Goal: Information Seeking & Learning: Learn about a topic

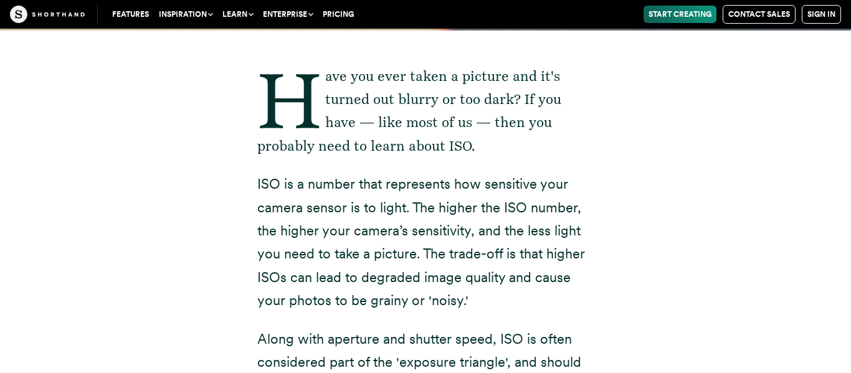
click at [402, 244] on p "ISO is a number that represents how sensitive your camera sensor is to light. T…" at bounding box center [425, 243] width 336 height 140
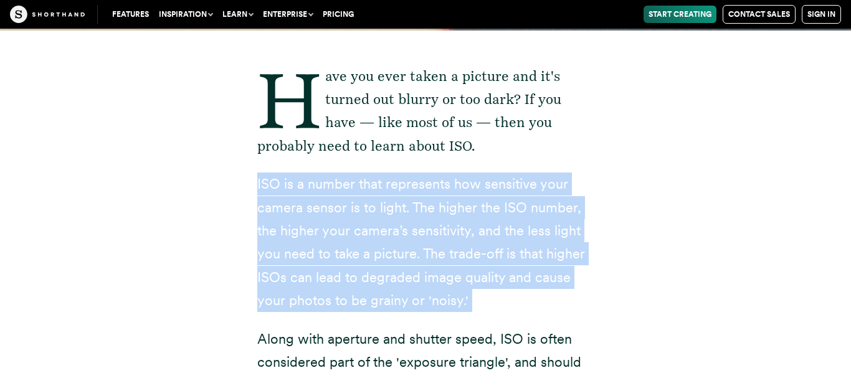
click at [402, 244] on p "ISO is a number that represents how sensitive your camera sensor is to light. T…" at bounding box center [425, 243] width 336 height 140
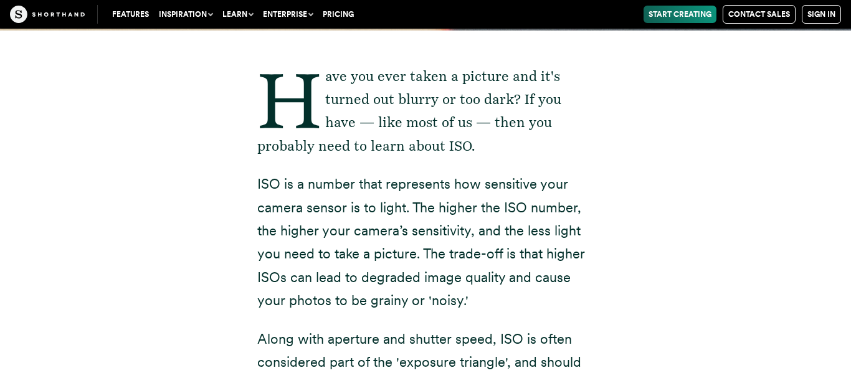
click at [402, 244] on p "ISO is a number that represents how sensitive your camera sensor is to light. T…" at bounding box center [425, 243] width 336 height 140
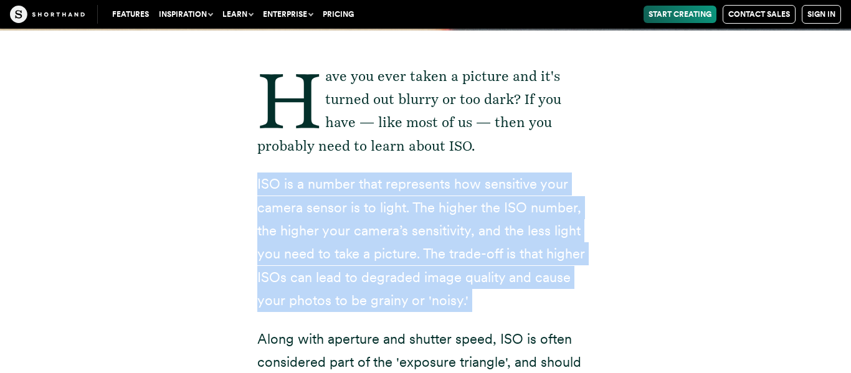
click at [402, 244] on p "ISO is a number that represents how sensitive your camera sensor is to light. T…" at bounding box center [425, 243] width 336 height 140
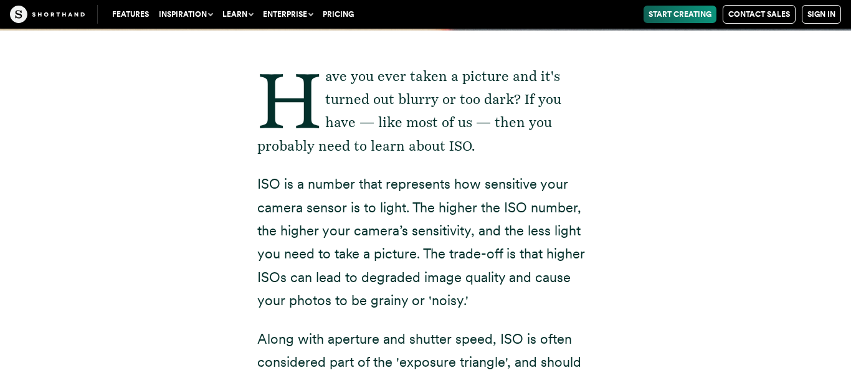
click at [402, 244] on p "ISO is a number that represents how sensitive your camera sensor is to light. T…" at bounding box center [425, 243] width 336 height 140
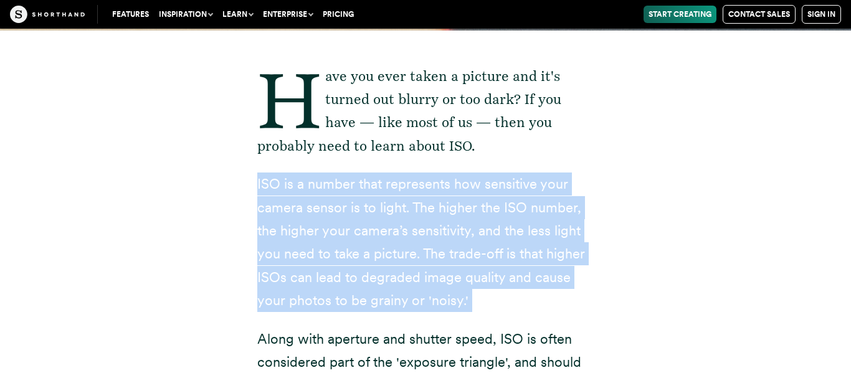
click at [402, 244] on p "ISO is a number that represents how sensitive your camera sensor is to light. T…" at bounding box center [425, 243] width 336 height 140
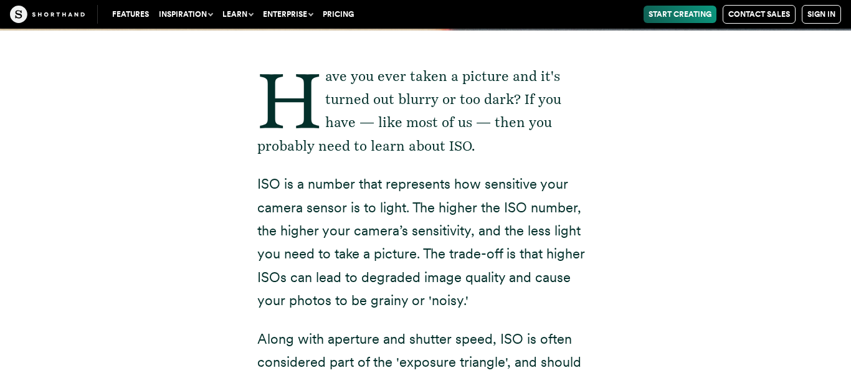
click at [402, 244] on p "ISO is a number that represents how sensitive your camera sensor is to light. T…" at bounding box center [425, 243] width 336 height 140
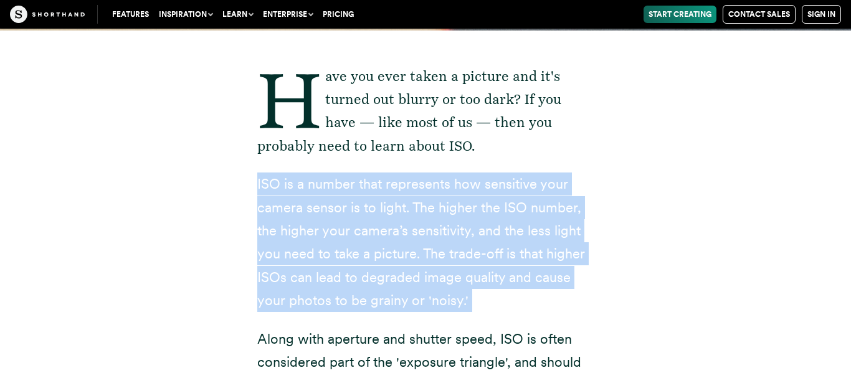
click at [402, 244] on p "ISO is a number that represents how sensitive your camera sensor is to light. T…" at bounding box center [425, 243] width 336 height 140
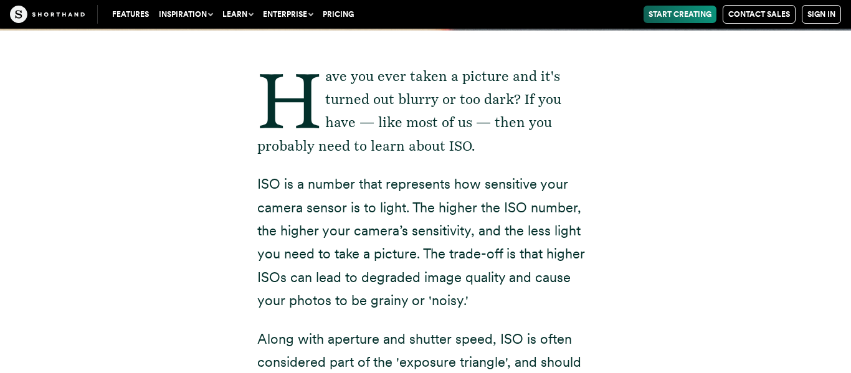
click at [402, 244] on p "ISO is a number that represents how sensitive your camera sensor is to light. T…" at bounding box center [425, 243] width 336 height 140
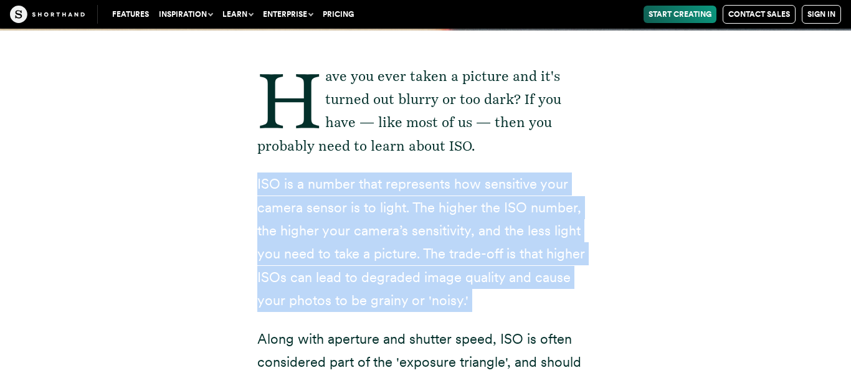
click at [402, 244] on p "ISO is a number that represents how sensitive your camera sensor is to light. T…" at bounding box center [425, 243] width 336 height 140
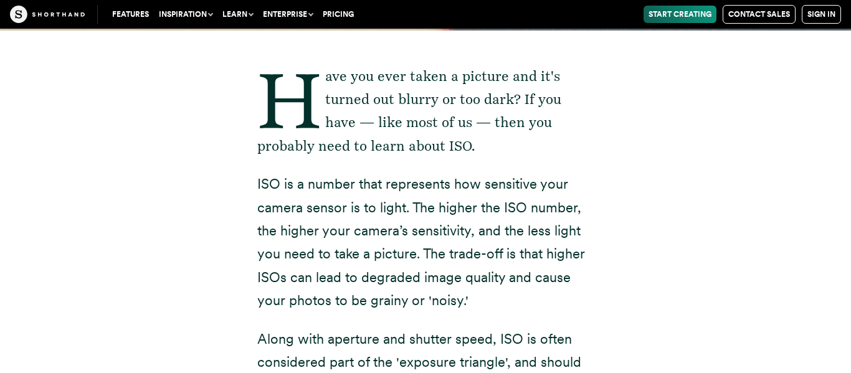
click at [402, 244] on p "ISO is a number that represents how sensitive your camera sensor is to light. T…" at bounding box center [425, 243] width 336 height 140
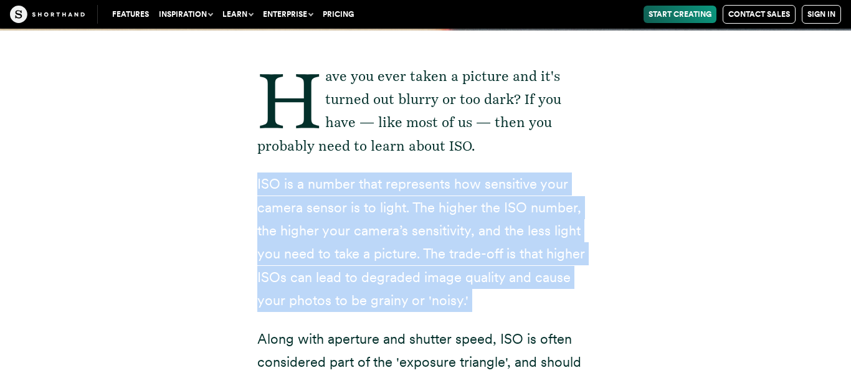
click at [402, 244] on p "ISO is a number that represents how sensitive your camera sensor is to light. T…" at bounding box center [425, 243] width 336 height 140
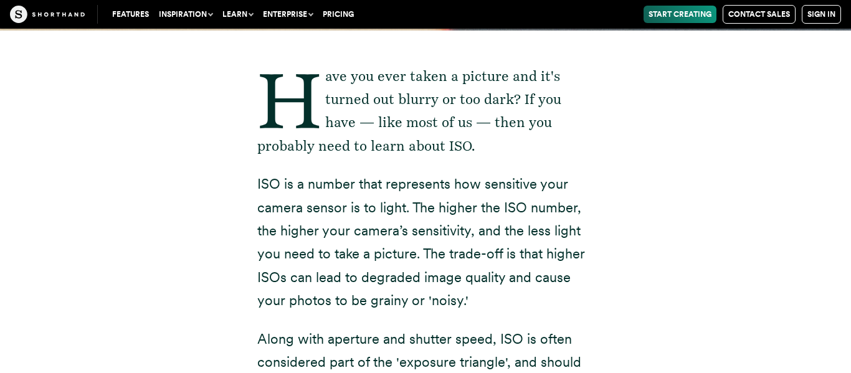
click at [367, 211] on p "ISO is a number that represents how sensitive your camera sensor is to light. T…" at bounding box center [425, 243] width 336 height 140
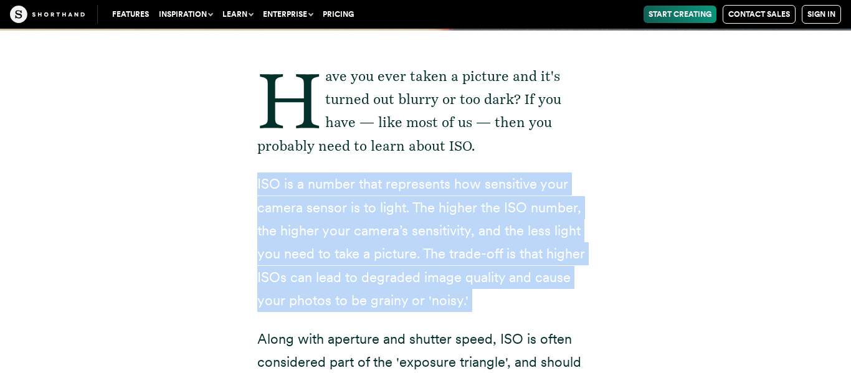
click at [367, 211] on p "ISO is a number that represents how sensitive your camera sensor is to light. T…" at bounding box center [425, 243] width 336 height 140
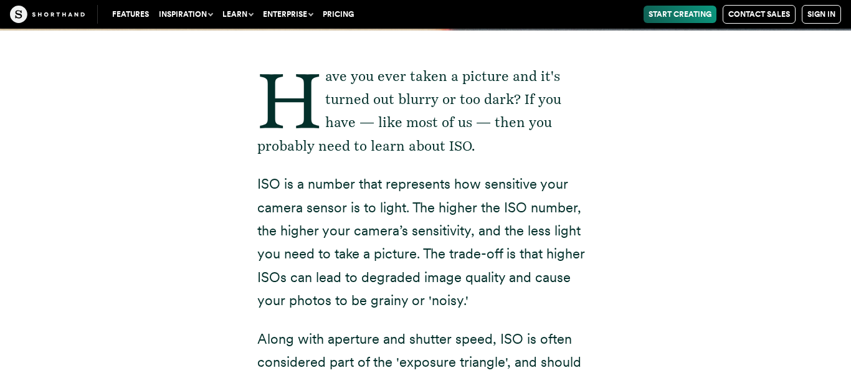
click at [367, 211] on p "ISO is a number that represents how sensitive your camera sensor is to light. T…" at bounding box center [425, 243] width 336 height 140
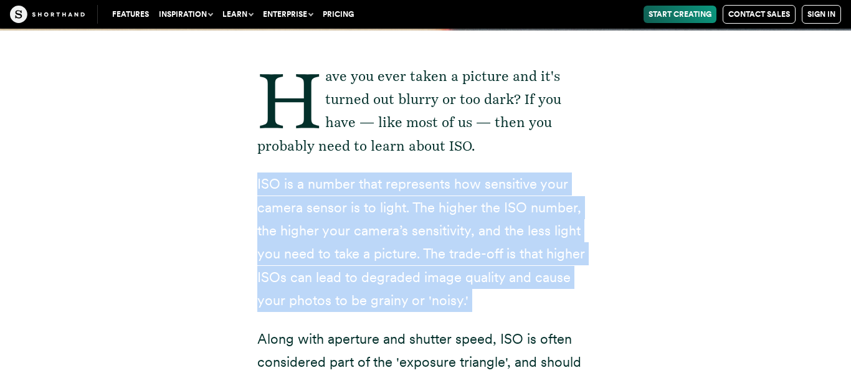
click at [367, 211] on p "ISO is a number that represents how sensitive your camera sensor is to light. T…" at bounding box center [425, 243] width 336 height 140
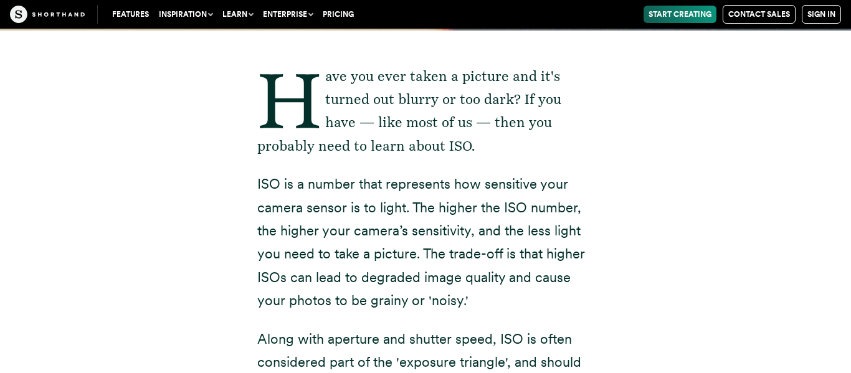
click at [336, 193] on p "ISO is a number that represents how sensitive your camera sensor is to light. T…" at bounding box center [425, 243] width 336 height 140
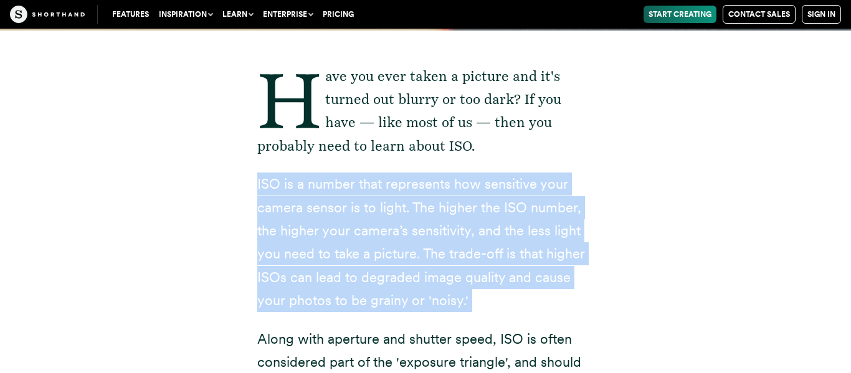
click at [336, 193] on p "ISO is a number that represents how sensitive your camera sensor is to light. T…" at bounding box center [425, 243] width 336 height 140
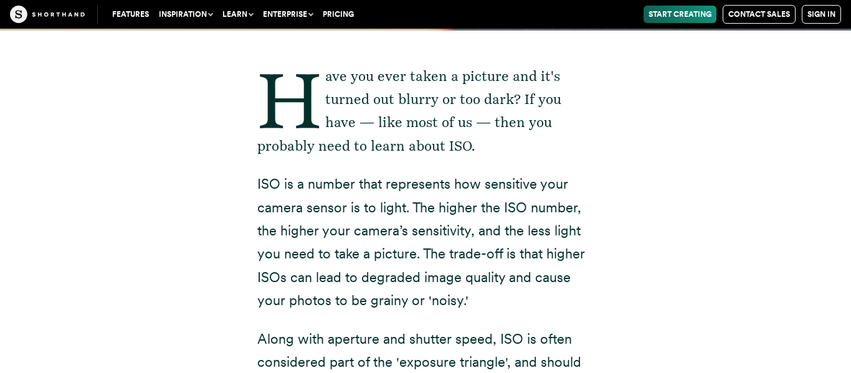
click at [336, 193] on p "ISO is a number that represents how sensitive your camera sensor is to light. T…" at bounding box center [425, 243] width 336 height 140
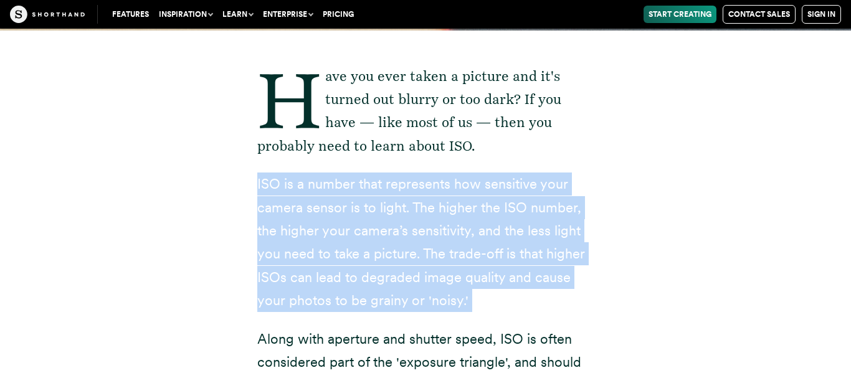
click at [336, 193] on p "ISO is a number that represents how sensitive your camera sensor is to light. T…" at bounding box center [425, 243] width 336 height 140
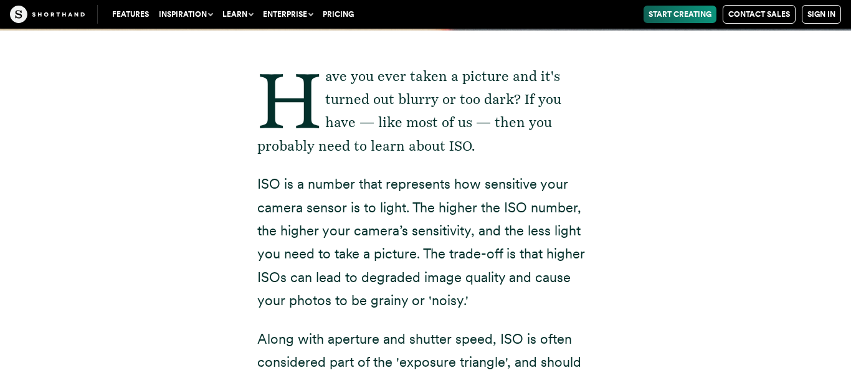
click at [336, 193] on p "ISO is a number that represents how sensitive your camera sensor is to light. T…" at bounding box center [425, 243] width 336 height 140
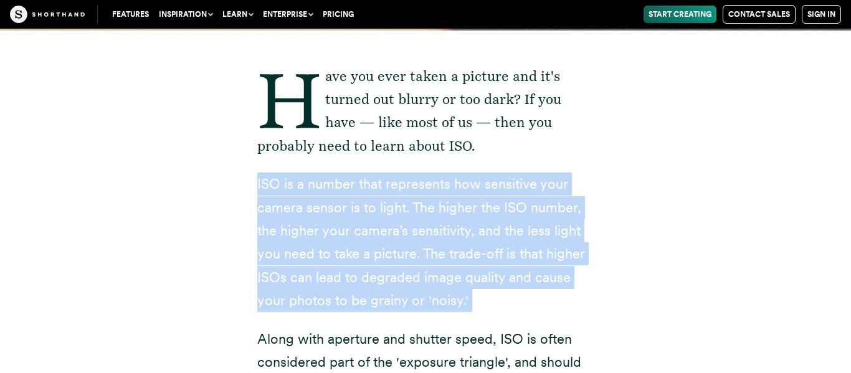
click at [336, 193] on p "ISO is a number that represents how sensitive your camera sensor is to light. T…" at bounding box center [425, 243] width 336 height 140
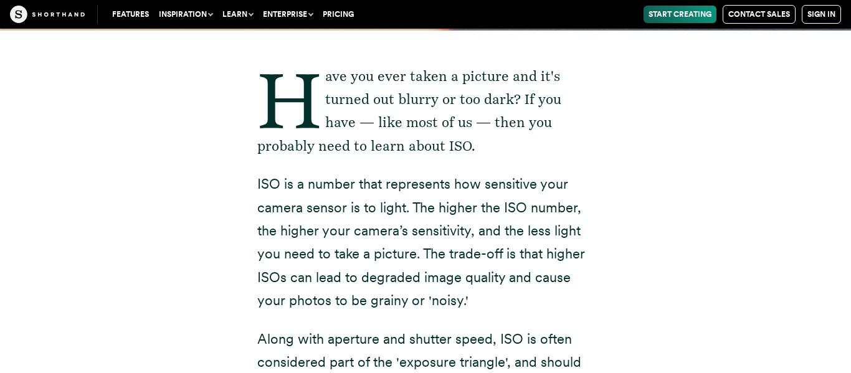
click at [336, 193] on p "ISO is a number that represents how sensitive your camera sensor is to light. T…" at bounding box center [425, 243] width 336 height 140
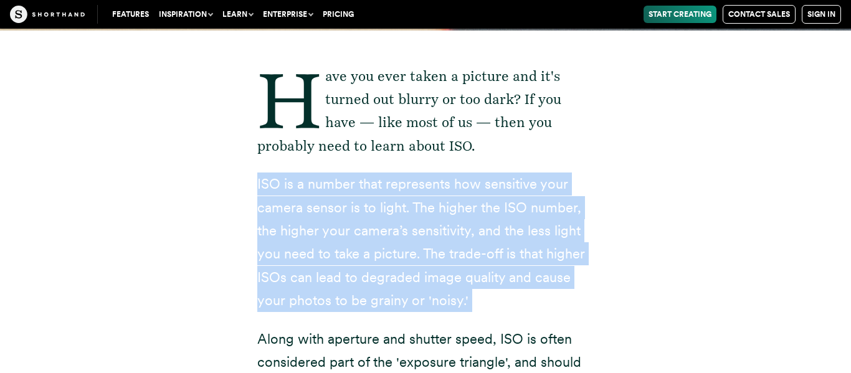
click at [336, 193] on p "ISO is a number that represents how sensitive your camera sensor is to light. T…" at bounding box center [425, 243] width 336 height 140
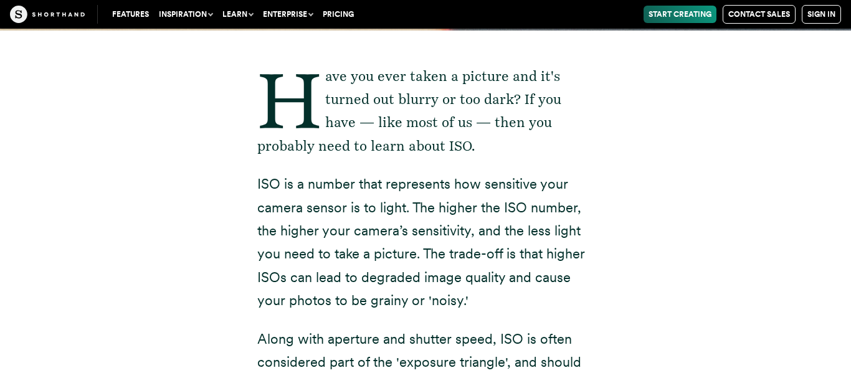
click at [374, 194] on p "ISO is a number that represents how sensitive your camera sensor is to light. T…" at bounding box center [425, 243] width 336 height 140
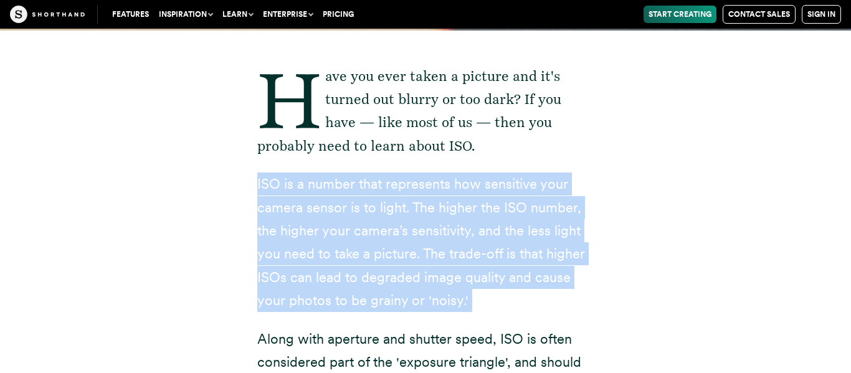
click at [374, 194] on p "ISO is a number that represents how sensitive your camera sensor is to light. T…" at bounding box center [425, 243] width 336 height 140
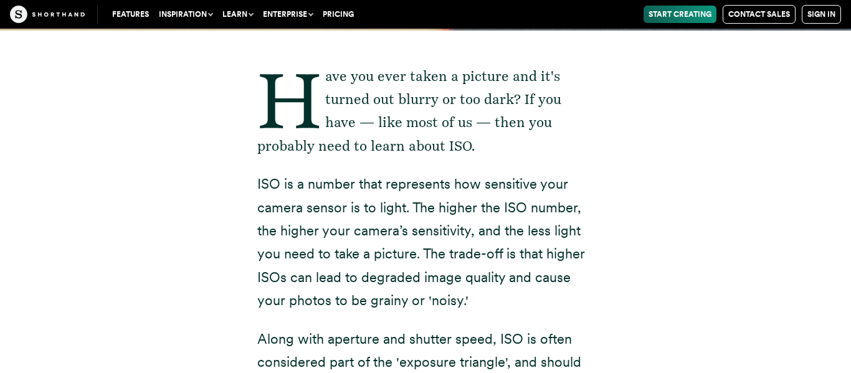
click at [374, 194] on p "ISO is a number that represents how sensitive your camera sensor is to light. T…" at bounding box center [425, 243] width 336 height 140
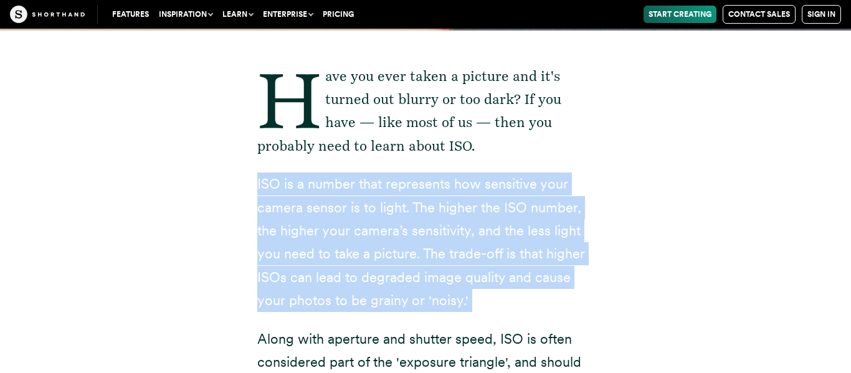
click at [374, 194] on p "ISO is a number that represents how sensitive your camera sensor is to light. T…" at bounding box center [425, 243] width 336 height 140
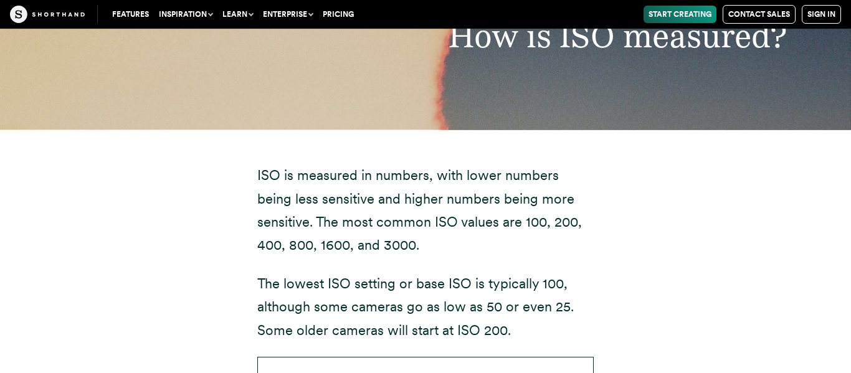
scroll to position [2491, 0]
click at [487, 232] on p "ISO is measured in numbers, with lower numbers being less sensitive and higher …" at bounding box center [425, 209] width 336 height 93
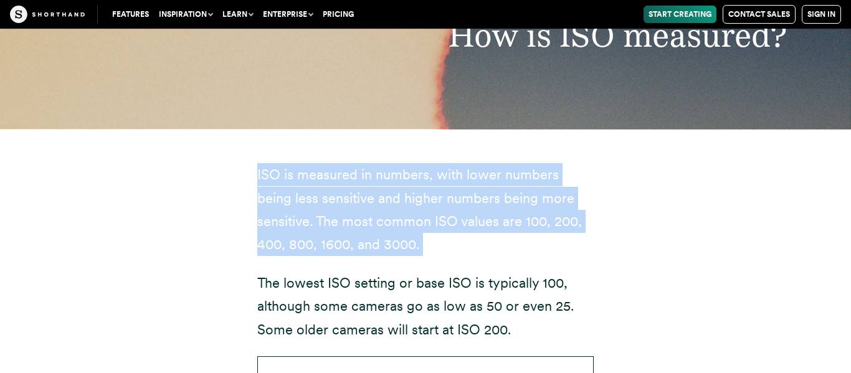
click at [487, 232] on p "ISO is measured in numbers, with lower numbers being less sensitive and higher …" at bounding box center [425, 209] width 336 height 93
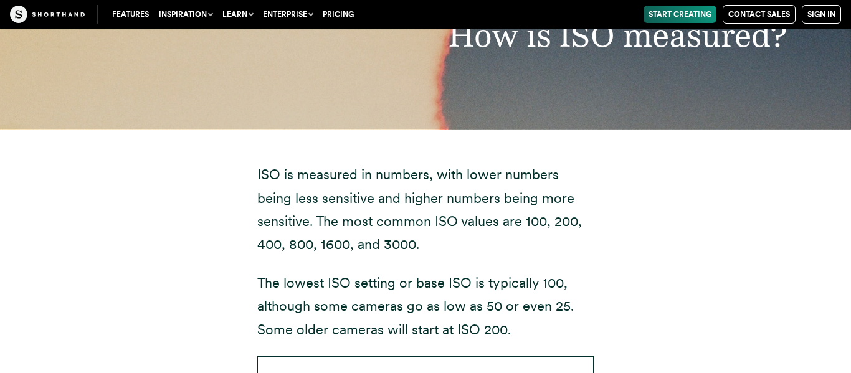
click at [487, 232] on p "ISO is measured in numbers, with lower numbers being less sensitive and higher …" at bounding box center [425, 209] width 336 height 93
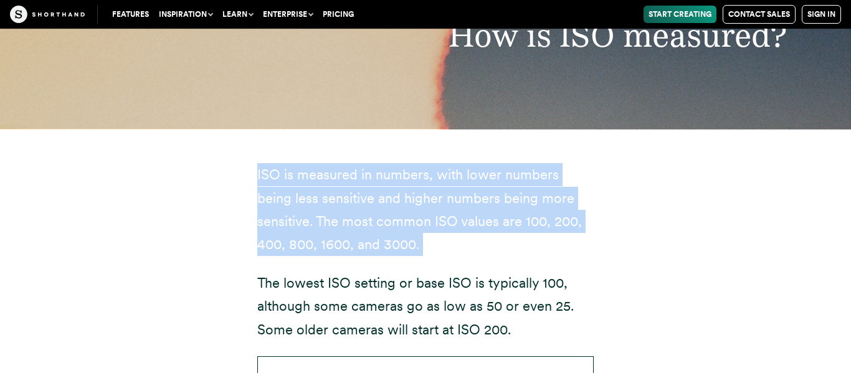
click at [487, 232] on p "ISO is measured in numbers, with lower numbers being less sensitive and higher …" at bounding box center [425, 209] width 336 height 93
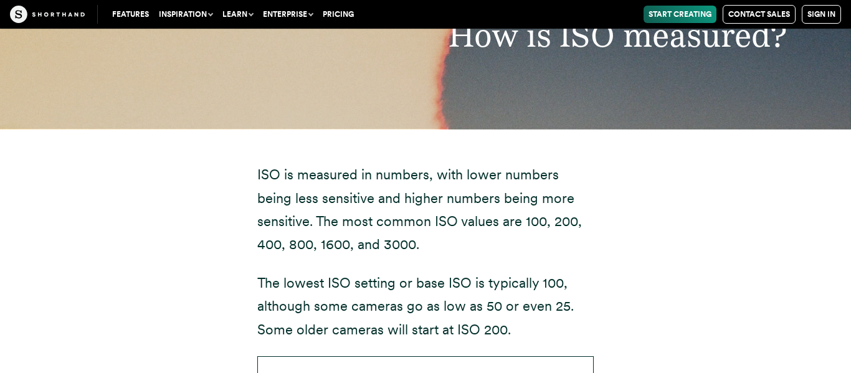
click at [487, 232] on p "ISO is measured in numbers, with lower numbers being less sensitive and higher …" at bounding box center [425, 209] width 336 height 93
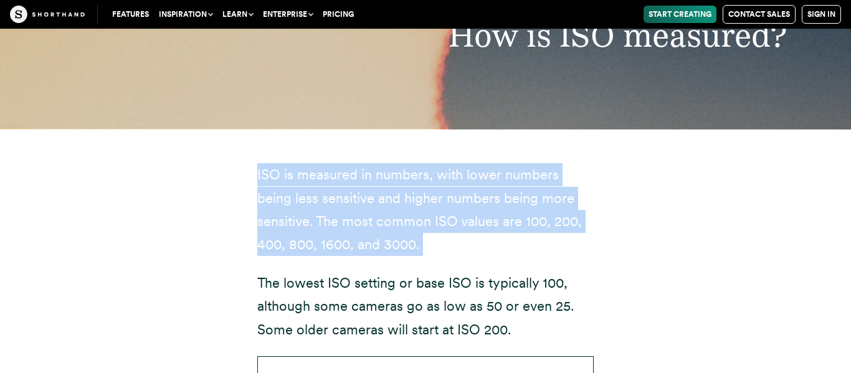
click at [487, 232] on p "ISO is measured in numbers, with lower numbers being less sensitive and higher …" at bounding box center [425, 209] width 336 height 93
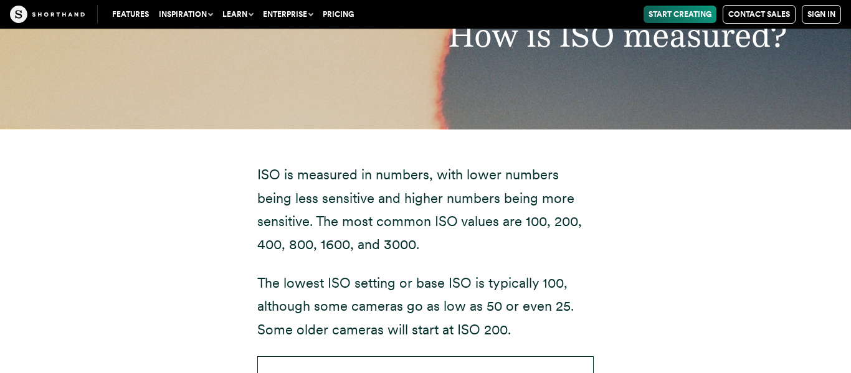
click at [487, 232] on p "ISO is measured in numbers, with lower numbers being less sensitive and higher …" at bounding box center [425, 209] width 336 height 93
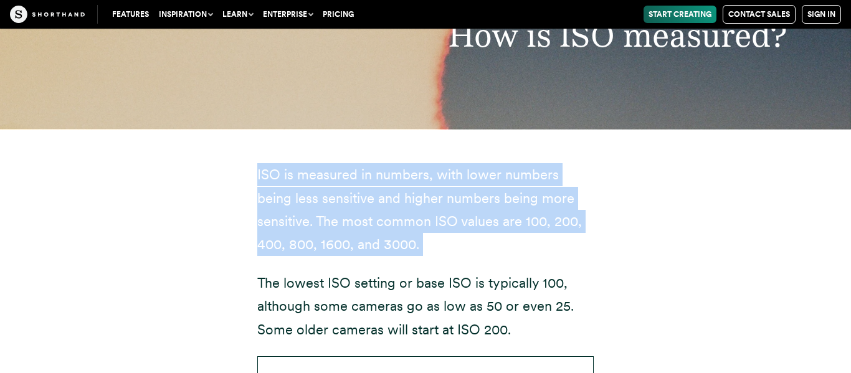
click at [487, 232] on p "ISO is measured in numbers, with lower numbers being less sensitive and higher …" at bounding box center [425, 209] width 336 height 93
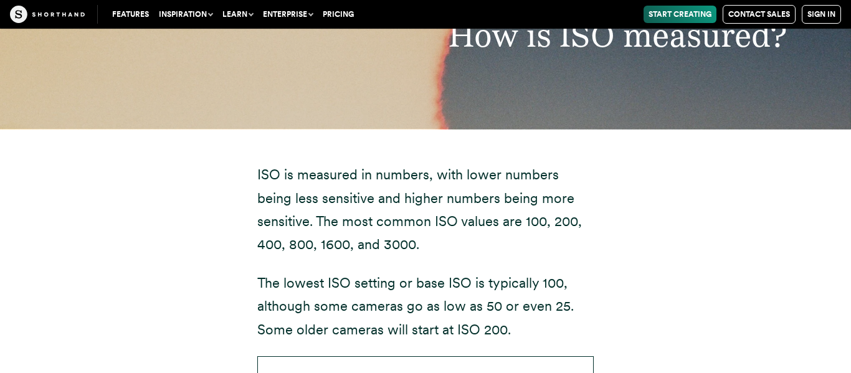
click at [487, 232] on p "ISO is measured in numbers, with lower numbers being less sensitive and higher …" at bounding box center [425, 209] width 336 height 93
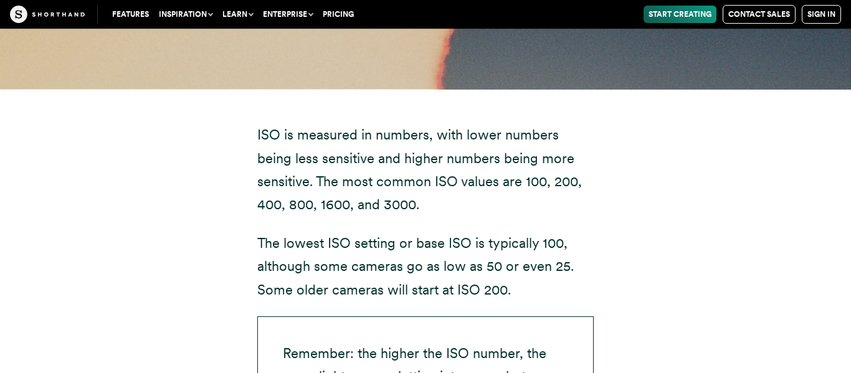
scroll to position [2533, 0]
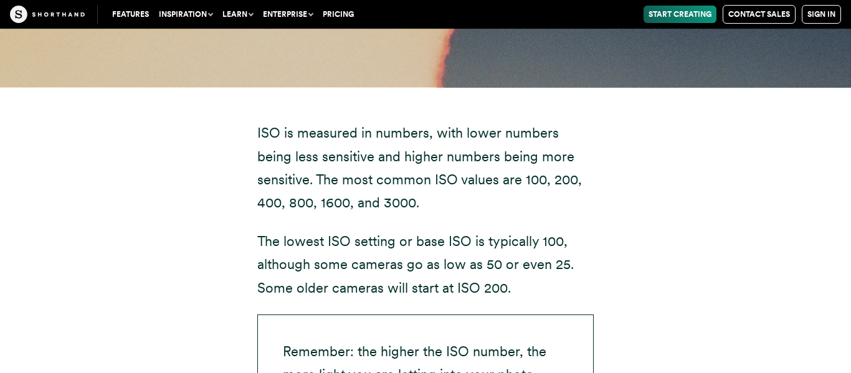
click at [543, 235] on p "The lowest ISO setting or base ISO is typically 100, although some cameras go a…" at bounding box center [425, 265] width 336 height 70
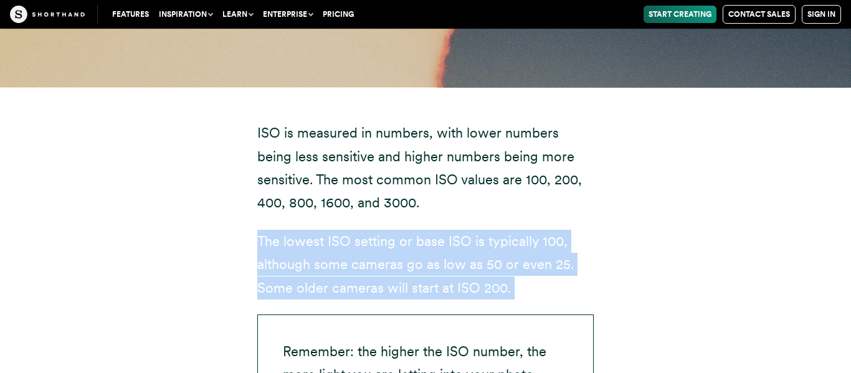
click at [543, 235] on p "The lowest ISO setting or base ISO is typically 100, although some cameras go a…" at bounding box center [425, 265] width 336 height 70
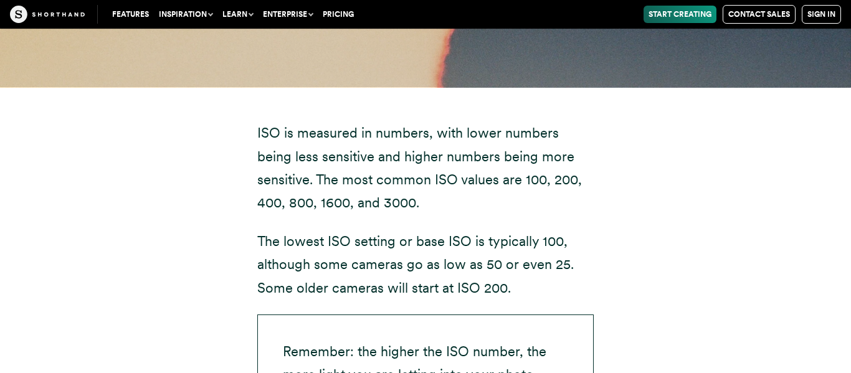
click at [543, 235] on p "The lowest ISO setting or base ISO is typically 100, although some cameras go a…" at bounding box center [425, 265] width 336 height 70
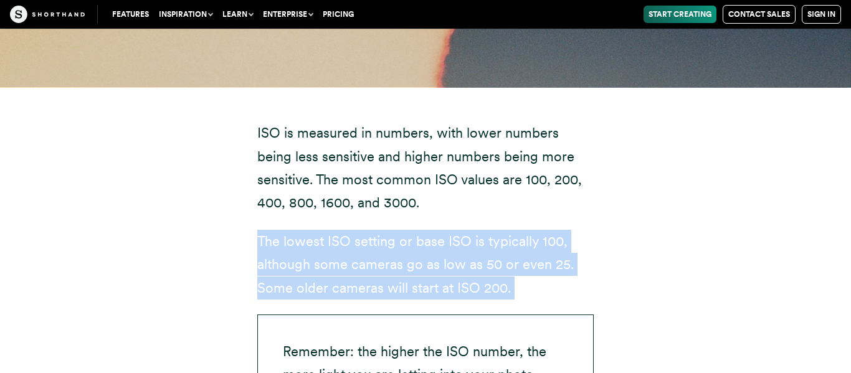
click at [543, 235] on p "The lowest ISO setting or base ISO is typically 100, although some cameras go a…" at bounding box center [425, 265] width 336 height 70
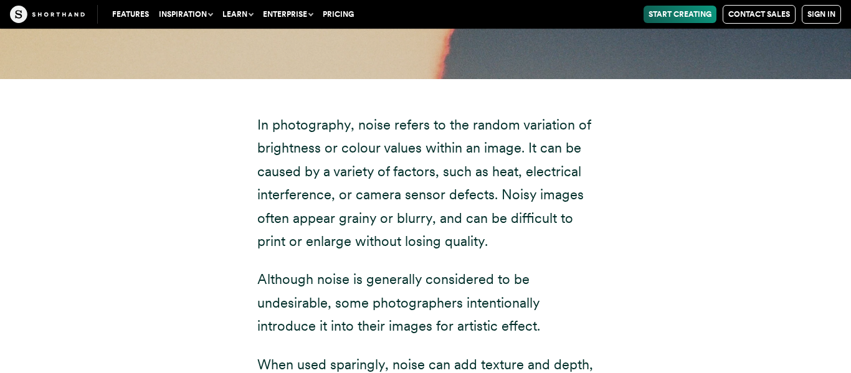
scroll to position [4551, 0]
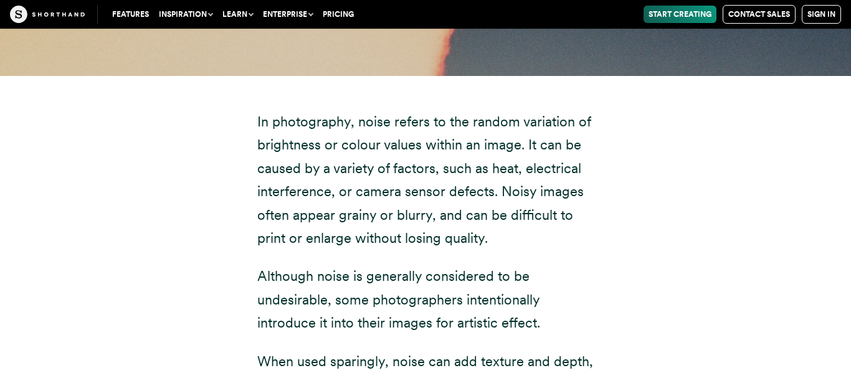
click at [274, 214] on p "In photography, noise refers to the random variation of brightness or colour va…" at bounding box center [425, 180] width 336 height 140
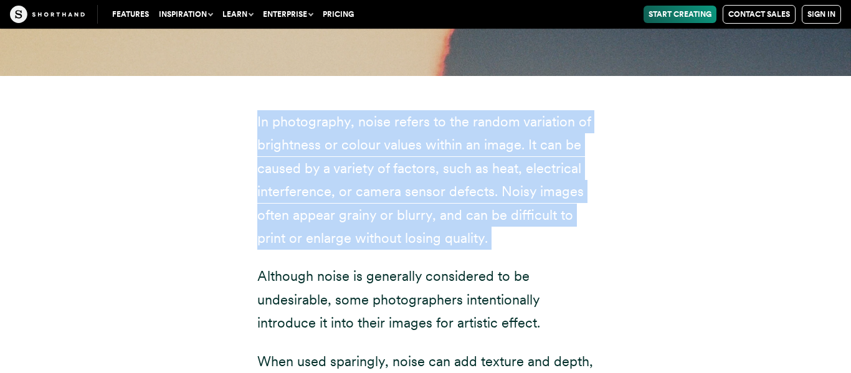
click at [274, 214] on p "In photography, noise refers to the random variation of brightness or colour va…" at bounding box center [425, 180] width 336 height 140
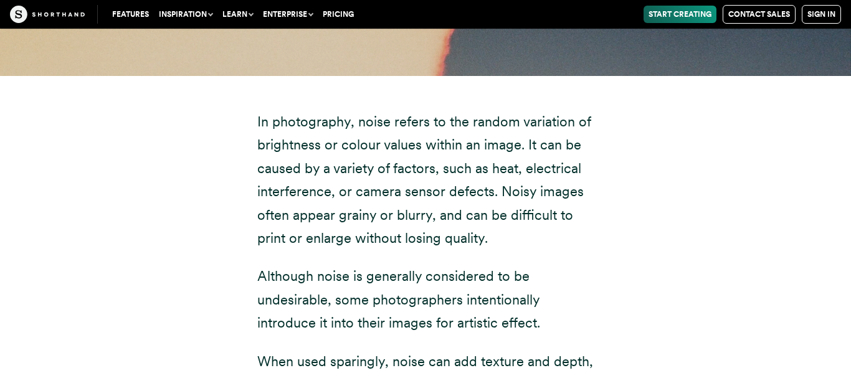
click at [274, 214] on p "In photography, noise refers to the random variation of brightness or colour va…" at bounding box center [425, 180] width 336 height 140
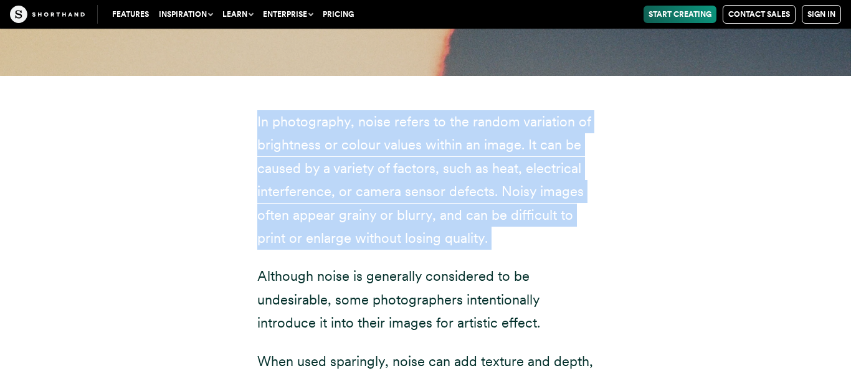
click at [274, 214] on p "In photography, noise refers to the random variation of brightness or colour va…" at bounding box center [425, 180] width 336 height 140
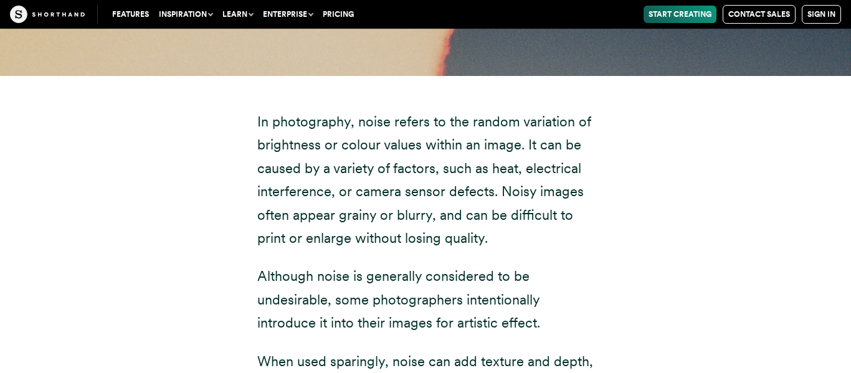
click at [274, 214] on p "In photography, noise refers to the random variation of brightness or colour va…" at bounding box center [425, 180] width 336 height 140
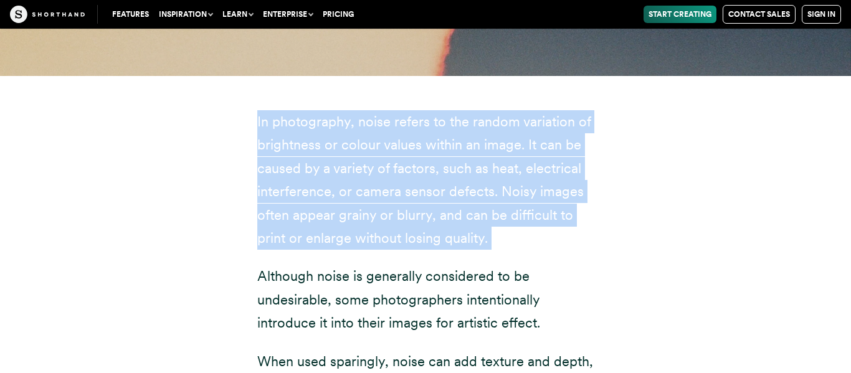
click at [274, 214] on p "In photography, noise refers to the random variation of brightness or colour va…" at bounding box center [425, 180] width 336 height 140
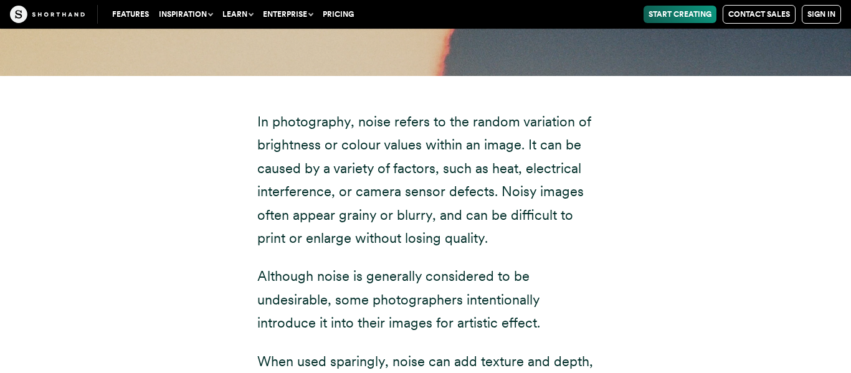
click at [259, 221] on p "In photography, noise refers to the random variation of brightness or colour va…" at bounding box center [425, 180] width 336 height 140
click at [259, 200] on p "In photography, noise refers to the random variation of brightness or colour va…" at bounding box center [425, 180] width 336 height 140
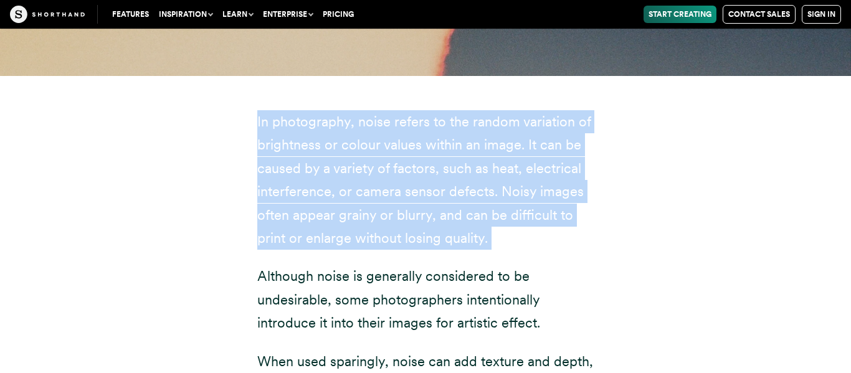
click at [259, 200] on p "In photography, noise refers to the random variation of brightness or colour va…" at bounding box center [425, 180] width 336 height 140
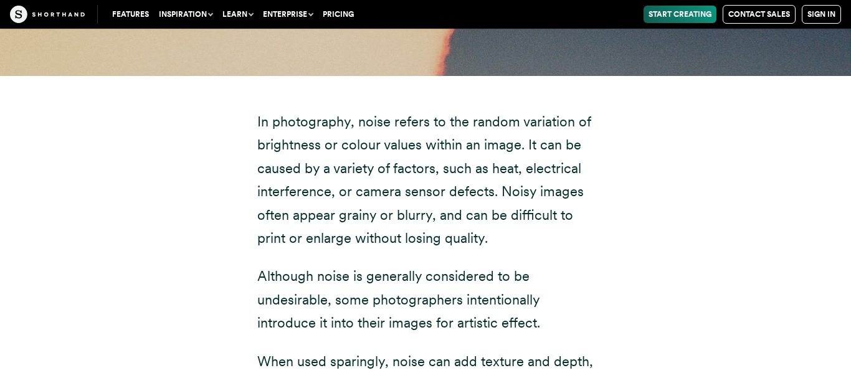
click at [259, 200] on p "In photography, noise refers to the random variation of brightness or colour va…" at bounding box center [425, 180] width 336 height 140
click at [262, 156] on p "In photography, noise refers to the random variation of brightness or colour va…" at bounding box center [425, 180] width 336 height 140
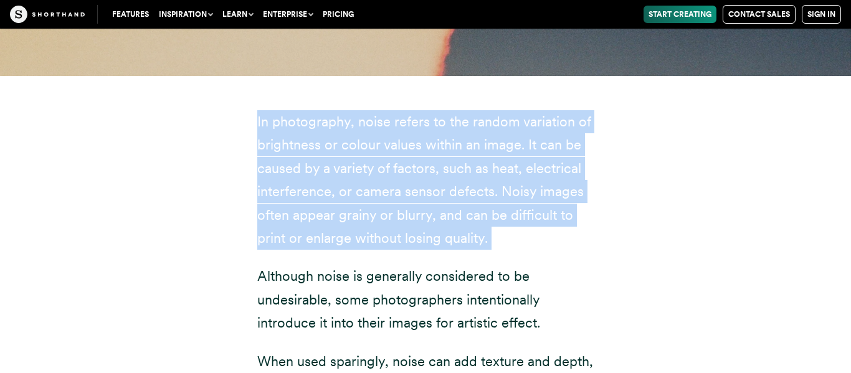
click at [262, 156] on p "In photography, noise refers to the random variation of brightness or colour va…" at bounding box center [425, 180] width 336 height 140
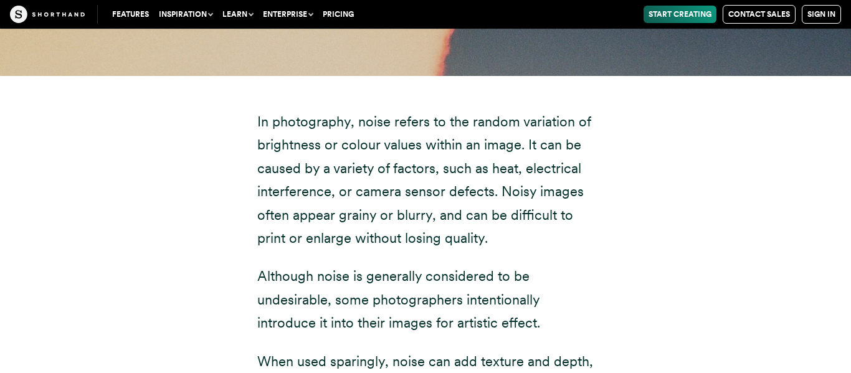
click at [262, 156] on p "In photography, noise refers to the random variation of brightness or colour va…" at bounding box center [425, 180] width 336 height 140
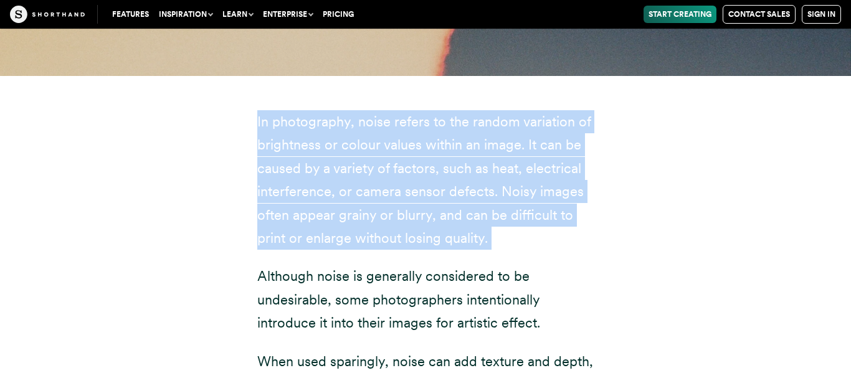
click at [262, 156] on p "In photography, noise refers to the random variation of brightness or colour va…" at bounding box center [425, 180] width 336 height 140
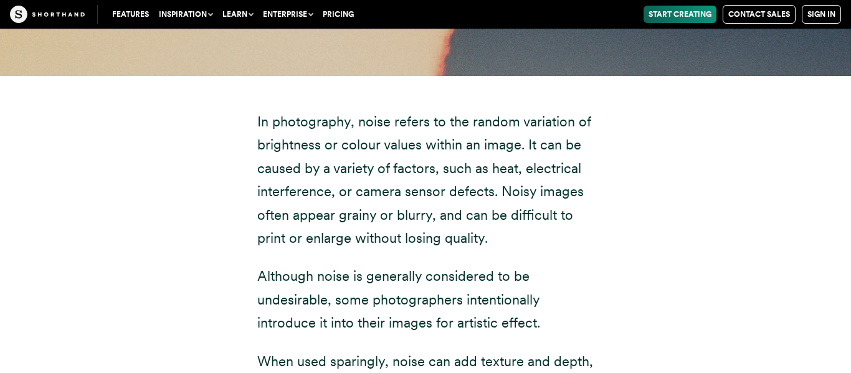
click at [262, 156] on p "In photography, noise refers to the random variation of brightness or colour va…" at bounding box center [425, 180] width 336 height 140
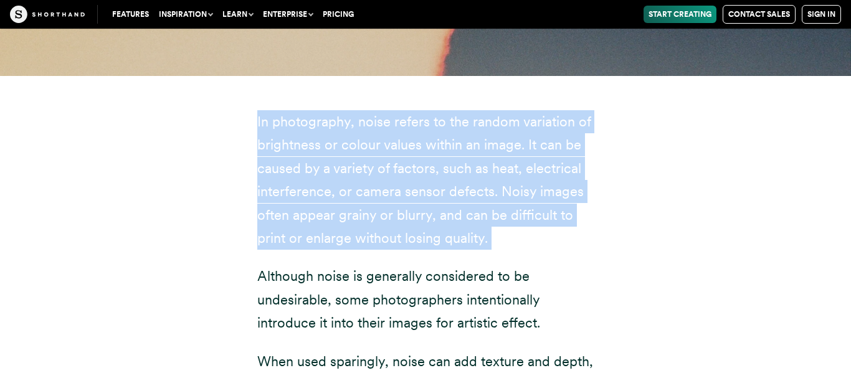
click at [262, 156] on p "In photography, noise refers to the random variation of brightness or colour va…" at bounding box center [425, 180] width 336 height 140
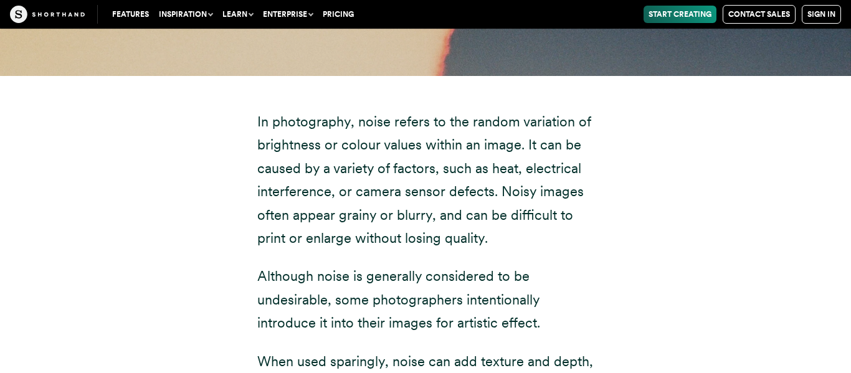
click at [389, 180] on p "In photography, noise refers to the random variation of brightness or colour va…" at bounding box center [425, 180] width 336 height 140
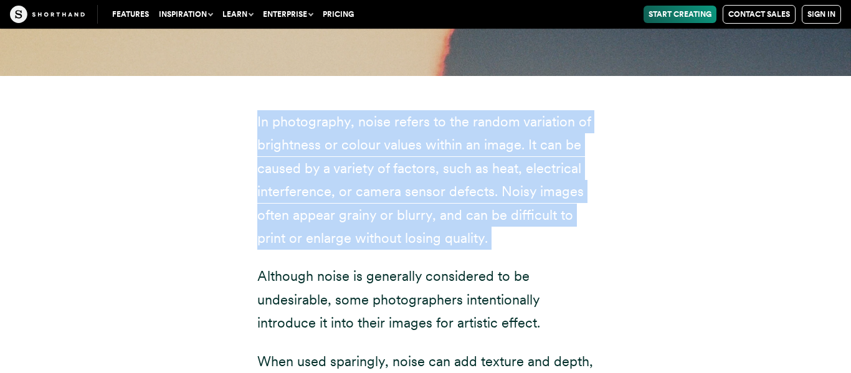
click at [389, 180] on p "In photography, noise refers to the random variation of brightness or colour va…" at bounding box center [425, 180] width 336 height 140
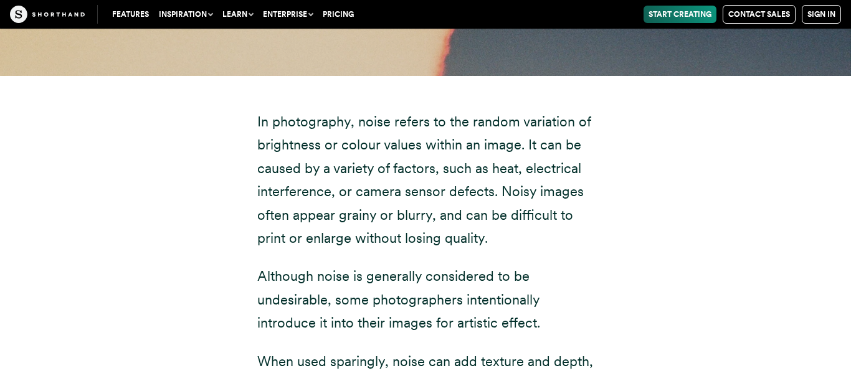
click at [389, 180] on p "In photography, noise refers to the random variation of brightness or colour va…" at bounding box center [425, 180] width 336 height 140
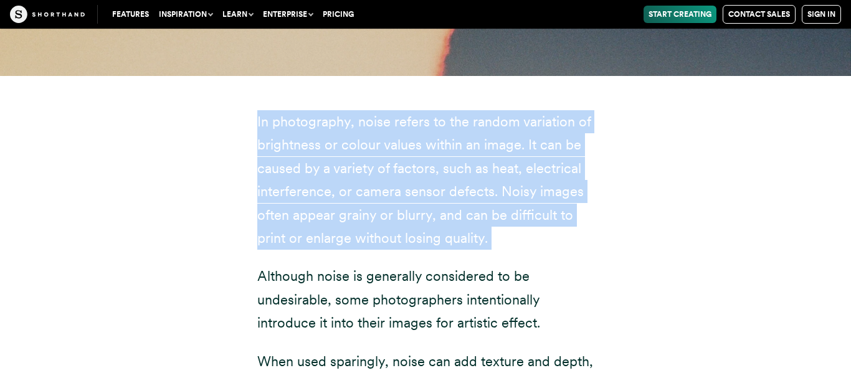
click at [389, 180] on p "In photography, noise refers to the random variation of brightness or colour va…" at bounding box center [425, 180] width 336 height 140
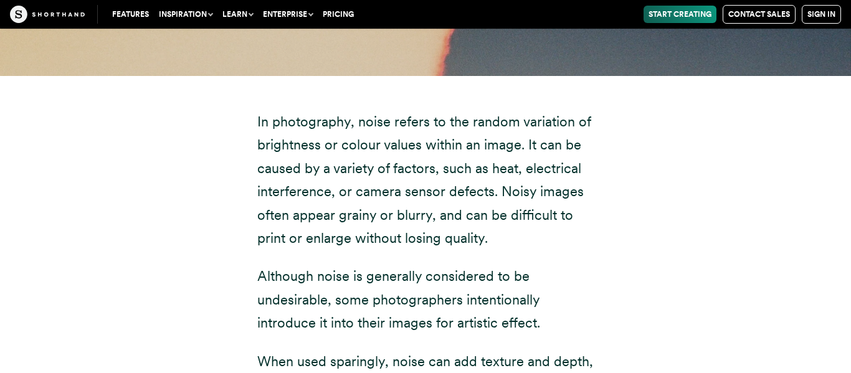
click at [390, 168] on p "In photography, noise refers to the random variation of brightness or colour va…" at bounding box center [425, 180] width 336 height 140
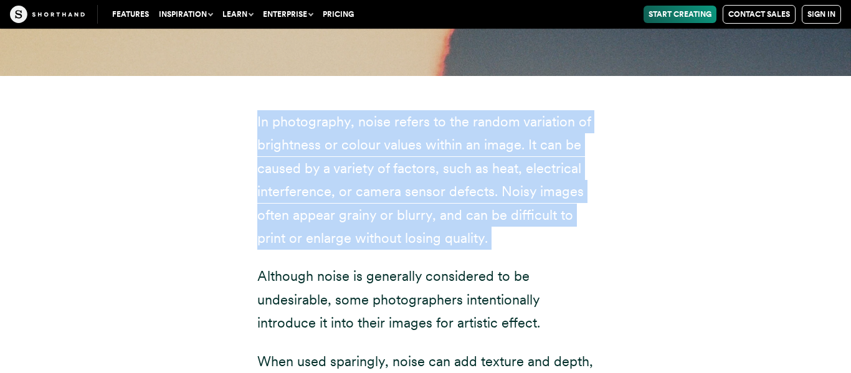
click at [390, 168] on p "In photography, noise refers to the random variation of brightness or colour va…" at bounding box center [425, 180] width 336 height 140
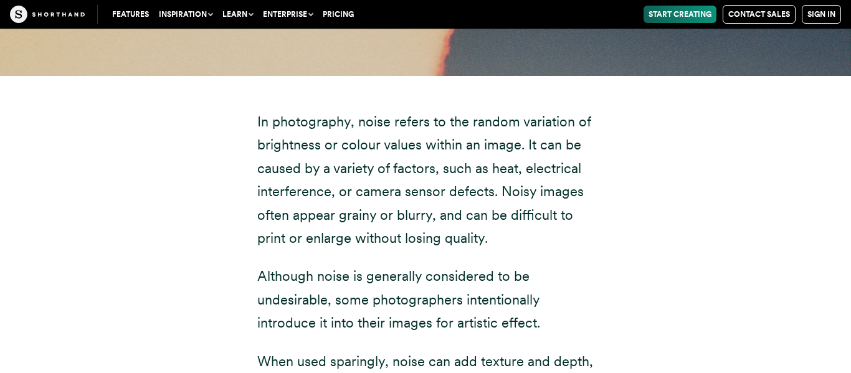
click at [390, 168] on p "In photography, noise refers to the random variation of brightness or colour va…" at bounding box center [425, 180] width 336 height 140
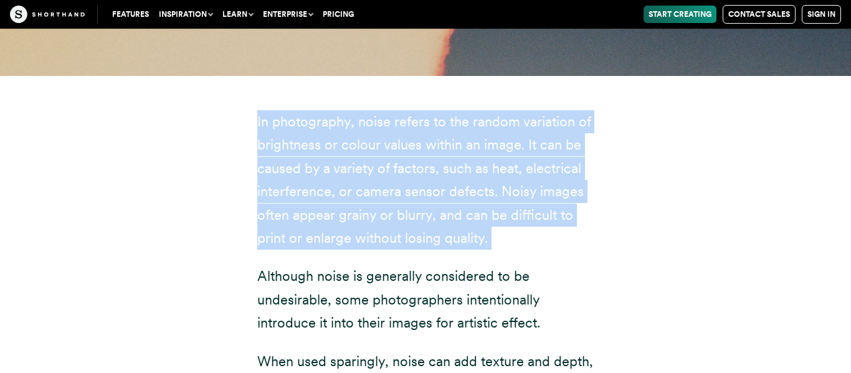
click at [390, 168] on p "In photography, noise refers to the random variation of brightness or colour va…" at bounding box center [425, 180] width 336 height 140
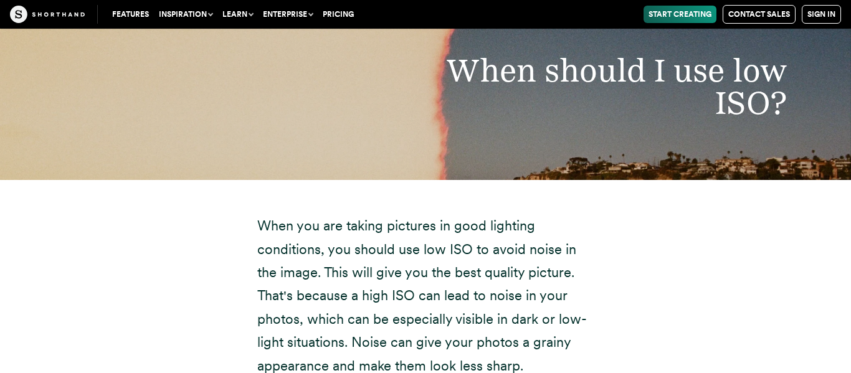
scroll to position [5119, 0]
click at [364, 215] on p "When you are taking pictures in good lighting conditions, you should use low IS…" at bounding box center [425, 296] width 336 height 163
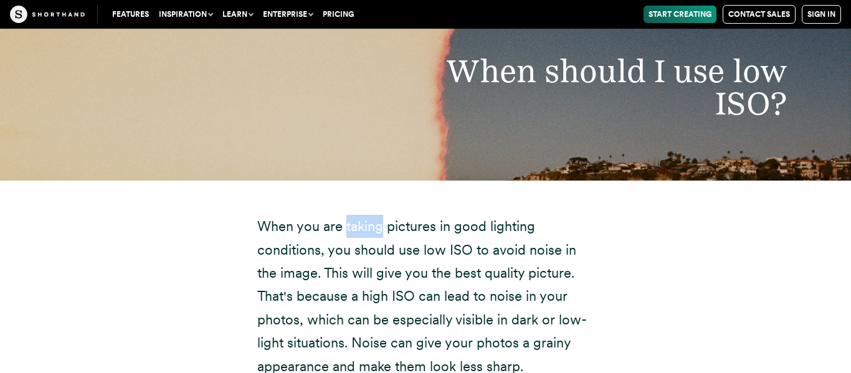
click at [364, 215] on p "When you are taking pictures in good lighting conditions, you should use low IS…" at bounding box center [425, 296] width 336 height 163
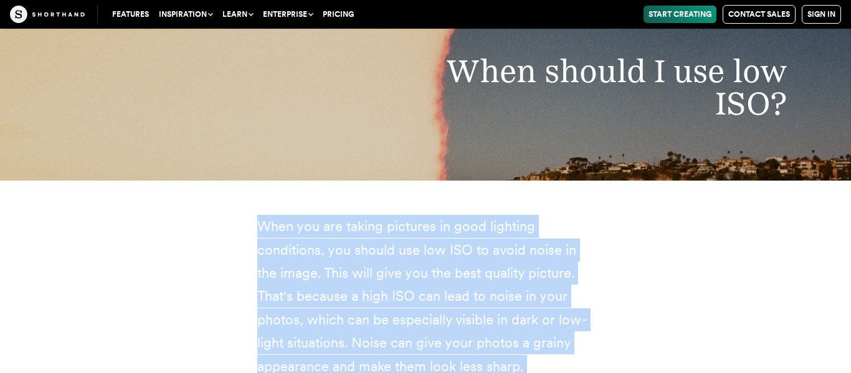
click at [364, 215] on p "When you are taking pictures in good lighting conditions, you should use low IS…" at bounding box center [425, 296] width 336 height 163
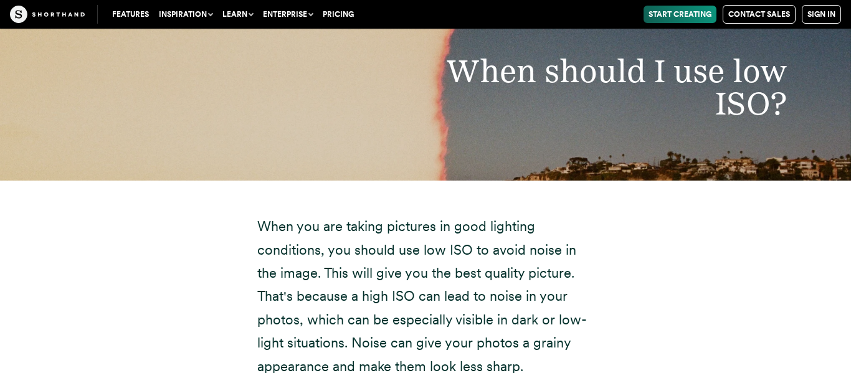
click at [364, 215] on p "When you are taking pictures in good lighting conditions, you should use low IS…" at bounding box center [425, 296] width 336 height 163
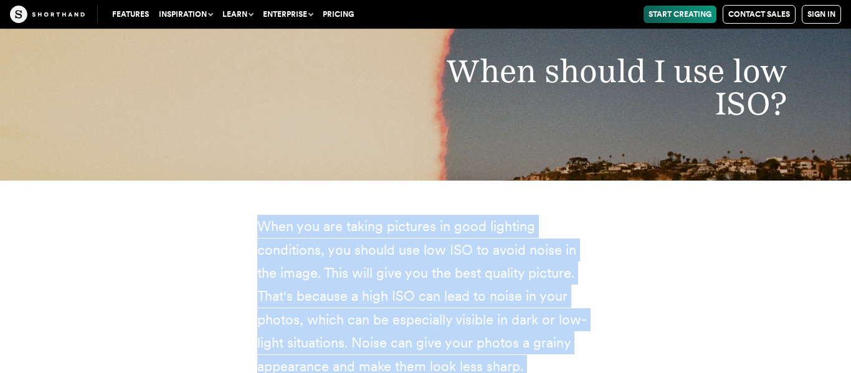
click at [364, 215] on p "When you are taking pictures in good lighting conditions, you should use low IS…" at bounding box center [425, 296] width 336 height 163
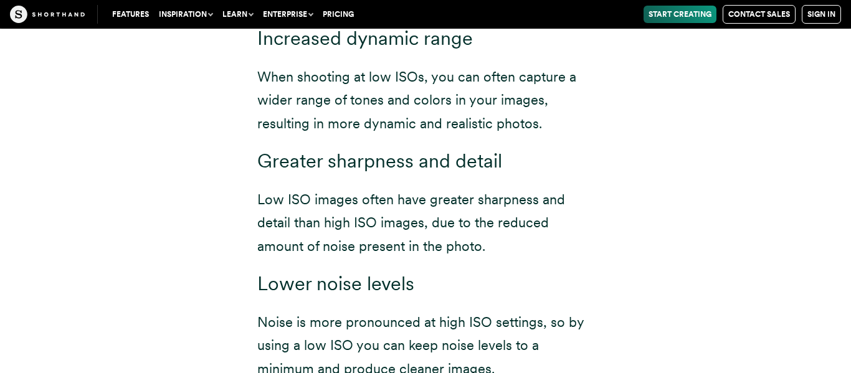
scroll to position [5637, 0]
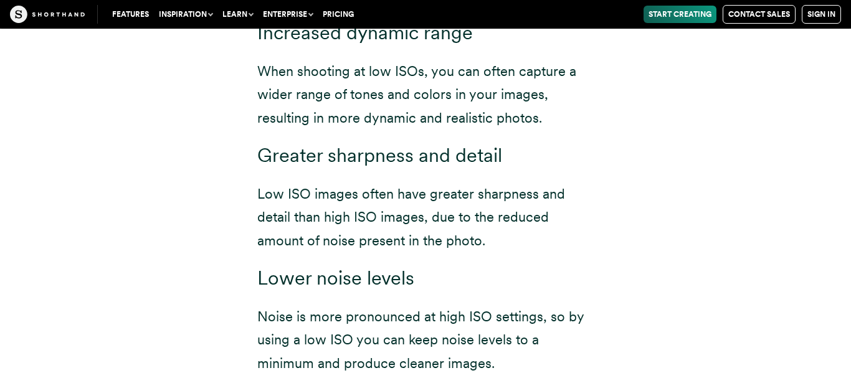
click at [426, 183] on p "Low ISO images often have greater sharpness and detail than high ISO images, du…" at bounding box center [425, 218] width 336 height 70
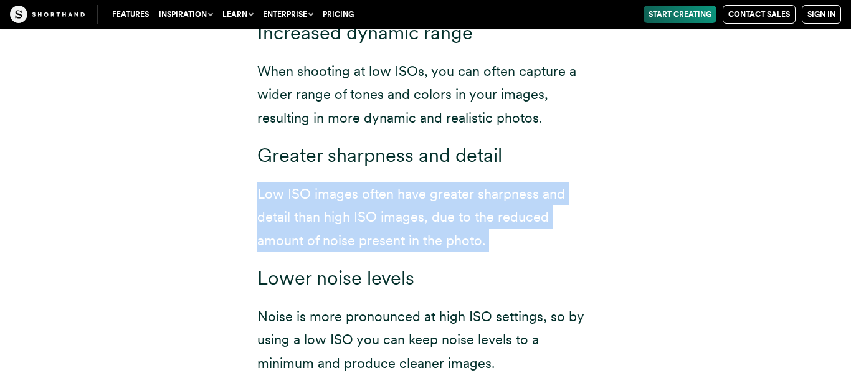
click at [426, 183] on p "Low ISO images often have greater sharpness and detail than high ISO images, du…" at bounding box center [425, 218] width 336 height 70
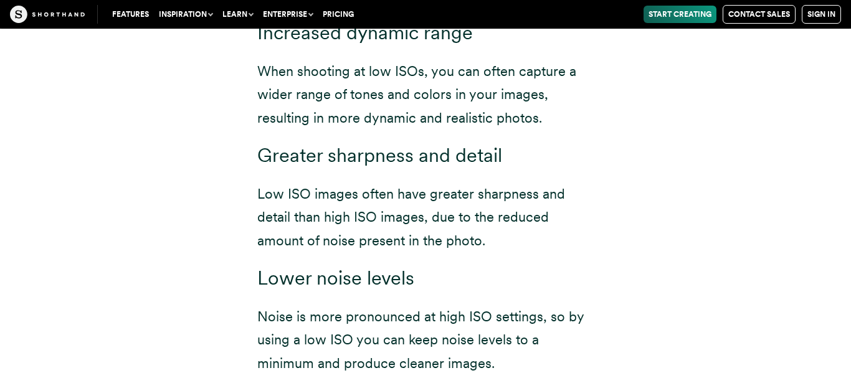
click at [426, 183] on p "Low ISO images often have greater sharpness and detail than high ISO images, du…" at bounding box center [425, 218] width 336 height 70
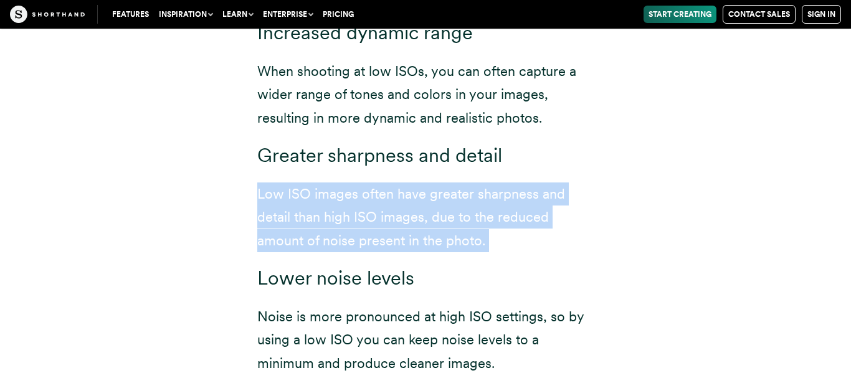
click at [383, 145] on h3 "Greater sharpness and detail" at bounding box center [425, 156] width 336 height 23
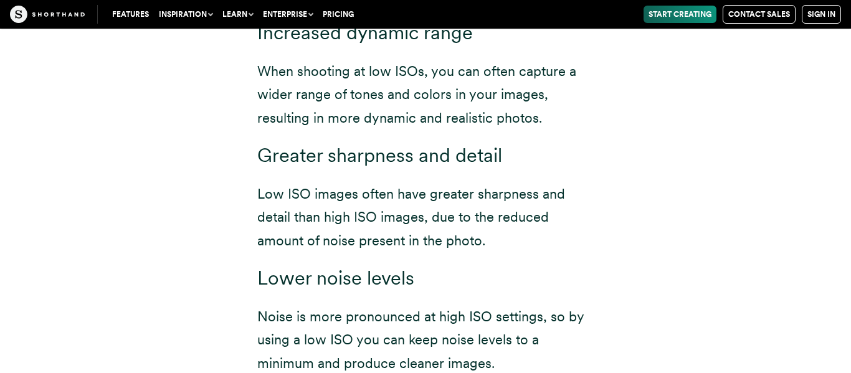
click at [383, 145] on h3 "Greater sharpness and detail" at bounding box center [425, 156] width 336 height 23
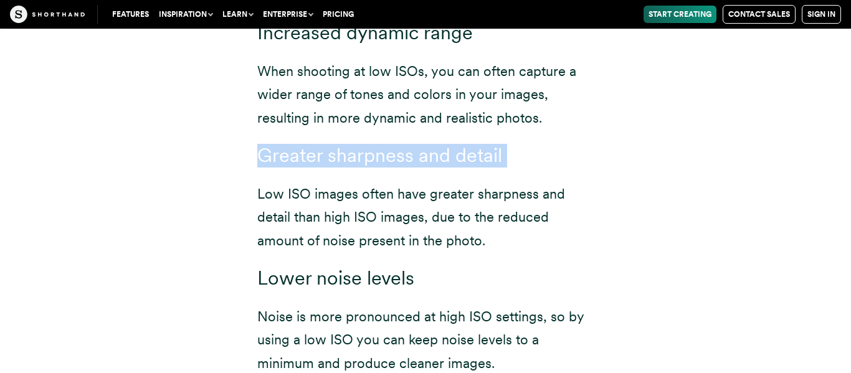
click at [383, 145] on h3 "Greater sharpness and detail" at bounding box center [425, 156] width 336 height 23
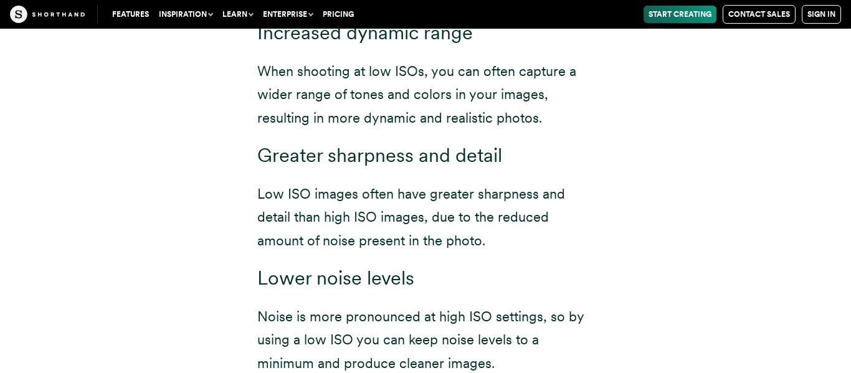
click at [383, 145] on h3 "Greater sharpness and detail" at bounding box center [425, 156] width 336 height 23
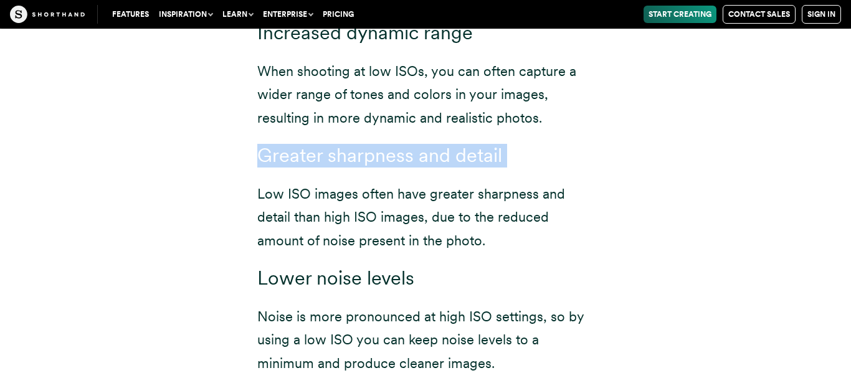
click at [383, 145] on h3 "Greater sharpness and detail" at bounding box center [425, 156] width 336 height 23
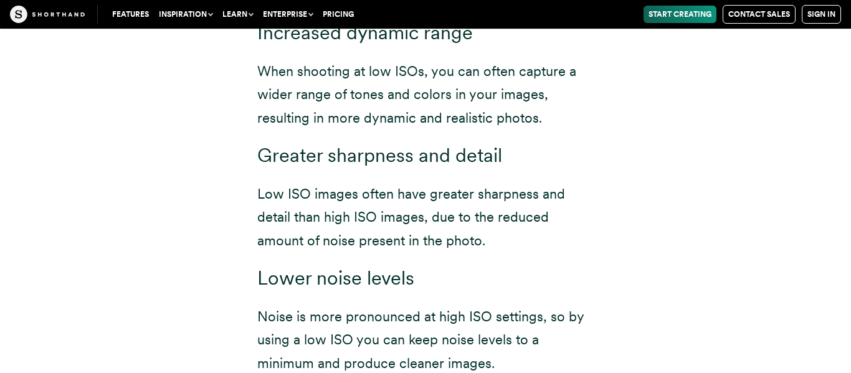
click at [364, 97] on p "When shooting at low ISOs, you can often capture a wider range of tones and col…" at bounding box center [425, 95] width 336 height 70
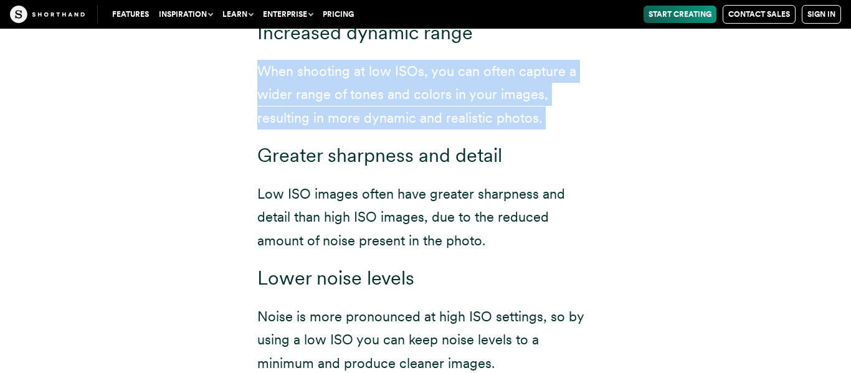
click at [364, 97] on p "When shooting at low ISOs, you can often capture a wider range of tones and col…" at bounding box center [425, 95] width 336 height 70
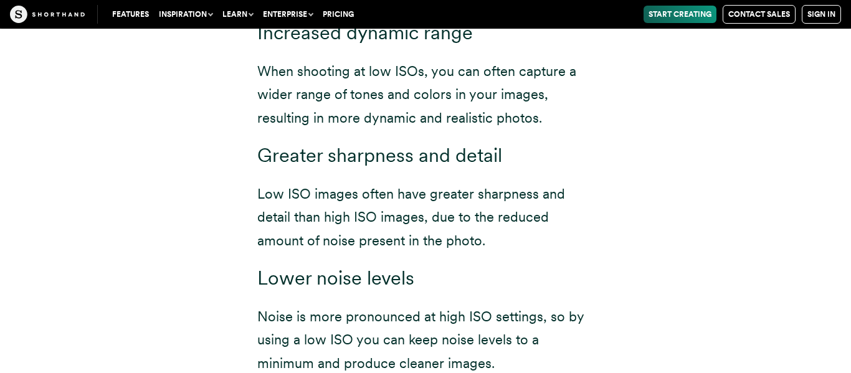
click at [364, 97] on p "When shooting at low ISOs, you can often capture a wider range of tones and col…" at bounding box center [425, 95] width 336 height 70
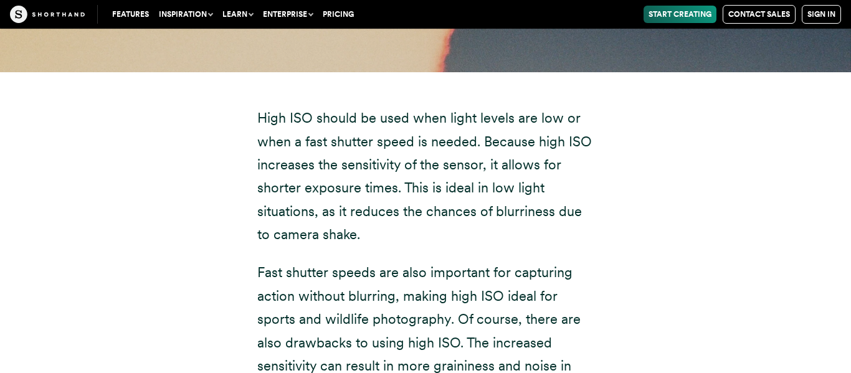
scroll to position [6176, 0]
